Goal: Task Accomplishment & Management: Manage account settings

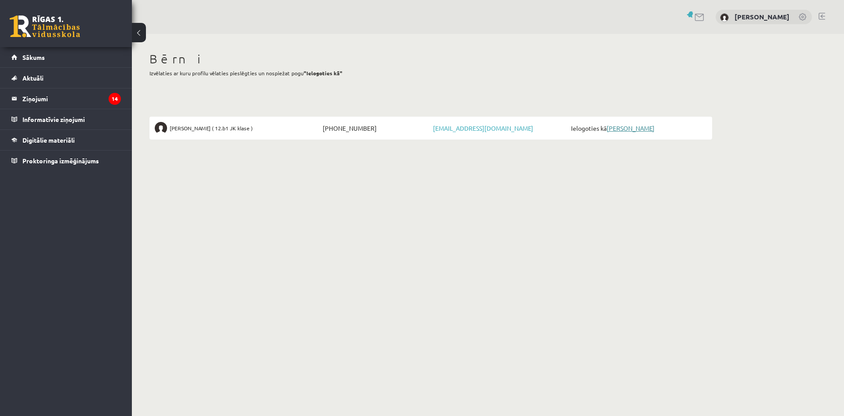
click at [623, 128] on link "[PERSON_NAME]" at bounding box center [631, 128] width 48 height 8
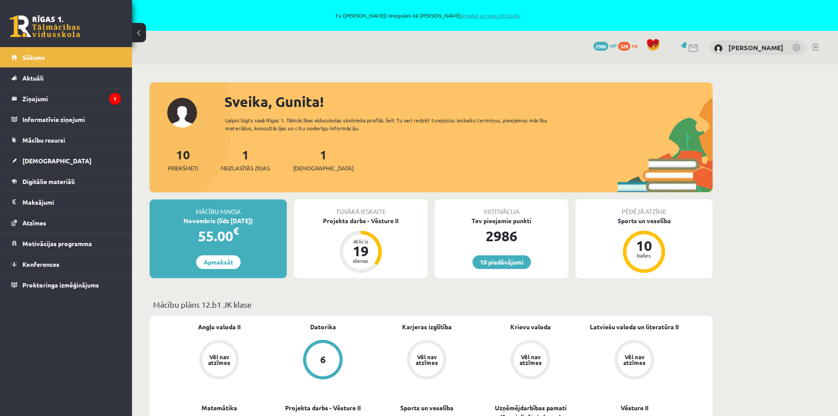
click at [512, 15] on link "Atpakaļ uz savu lietotāju" at bounding box center [489, 15] width 59 height 7
